Goal: Task Accomplishment & Management: Use online tool/utility

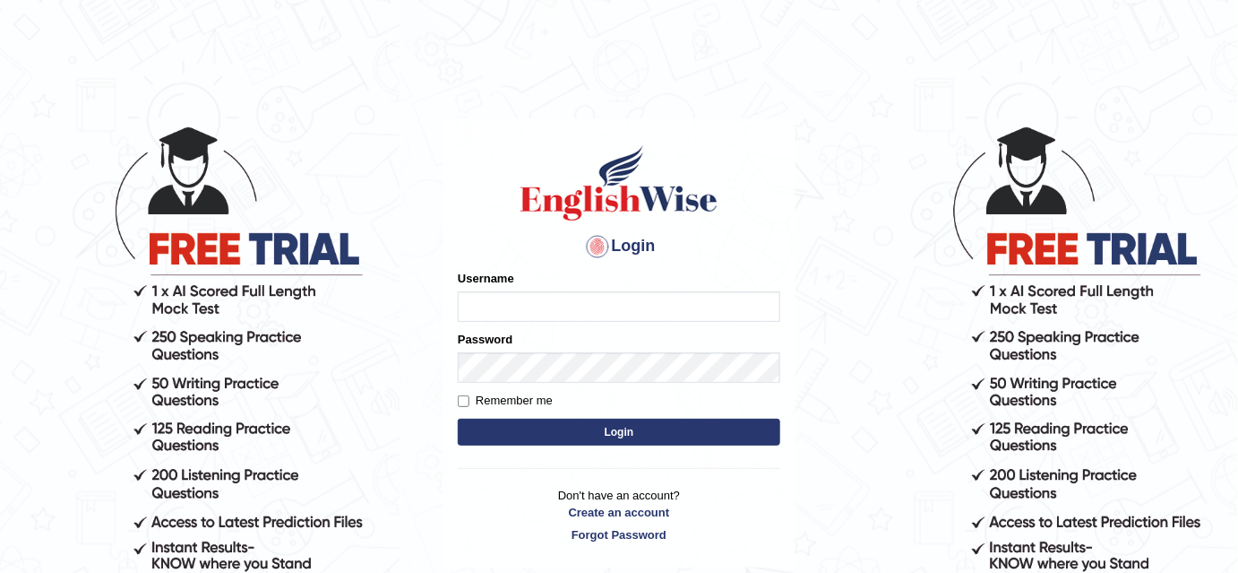
type input "bhuvaneswari_parramatta"
click at [642, 434] on button "Login" at bounding box center [619, 431] width 323 height 27
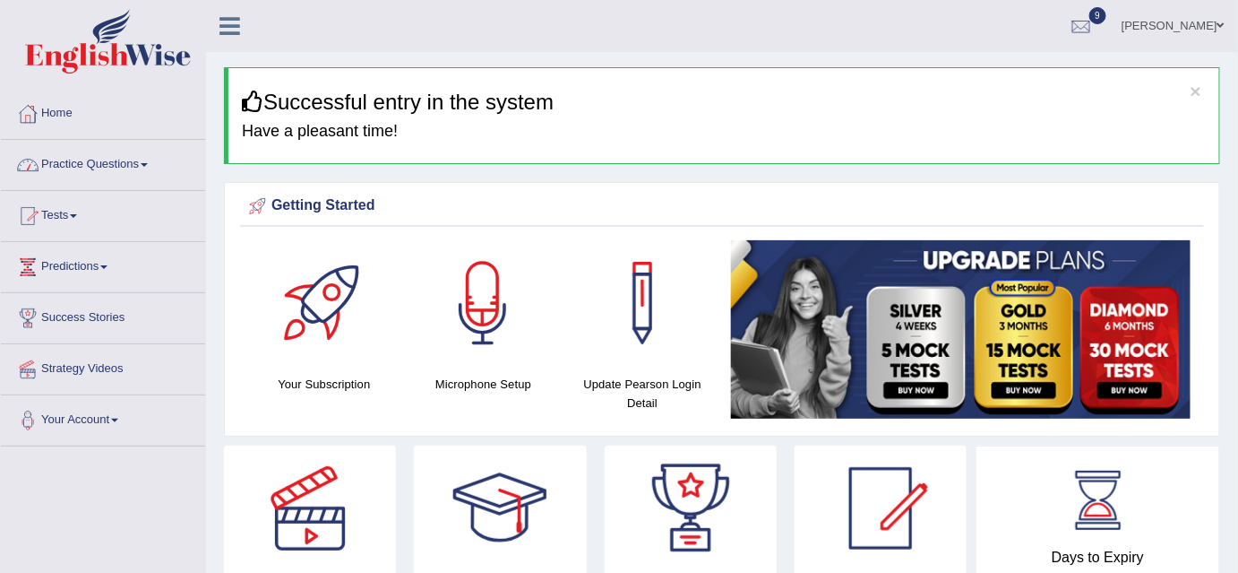
click at [148, 163] on span at bounding box center [144, 165] width 7 height 4
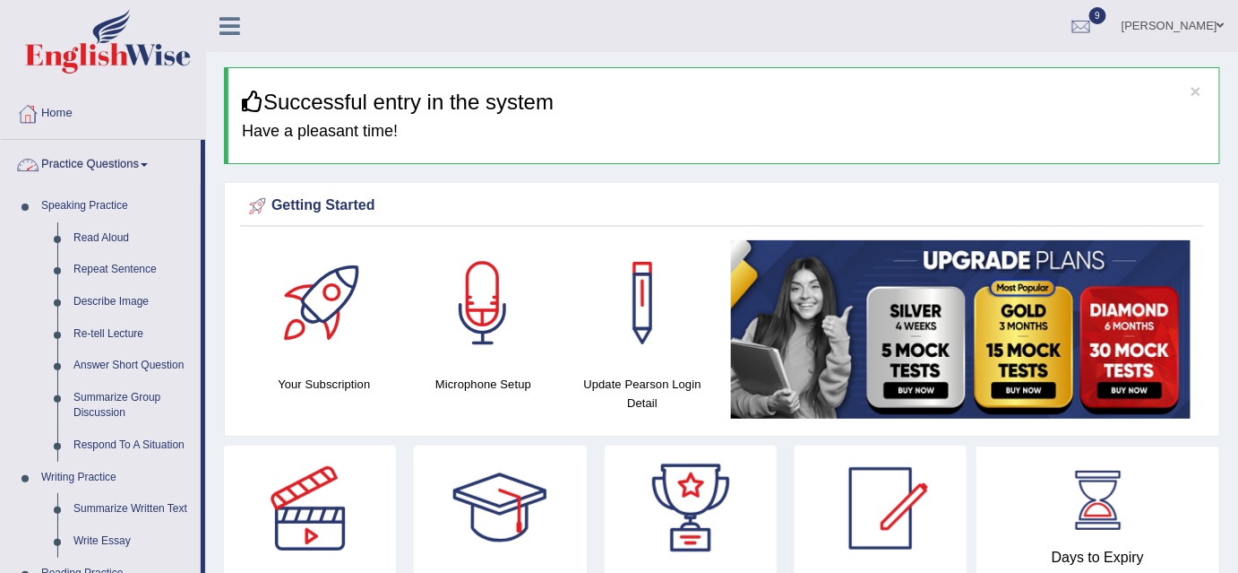
click at [148, 165] on span at bounding box center [144, 165] width 7 height 4
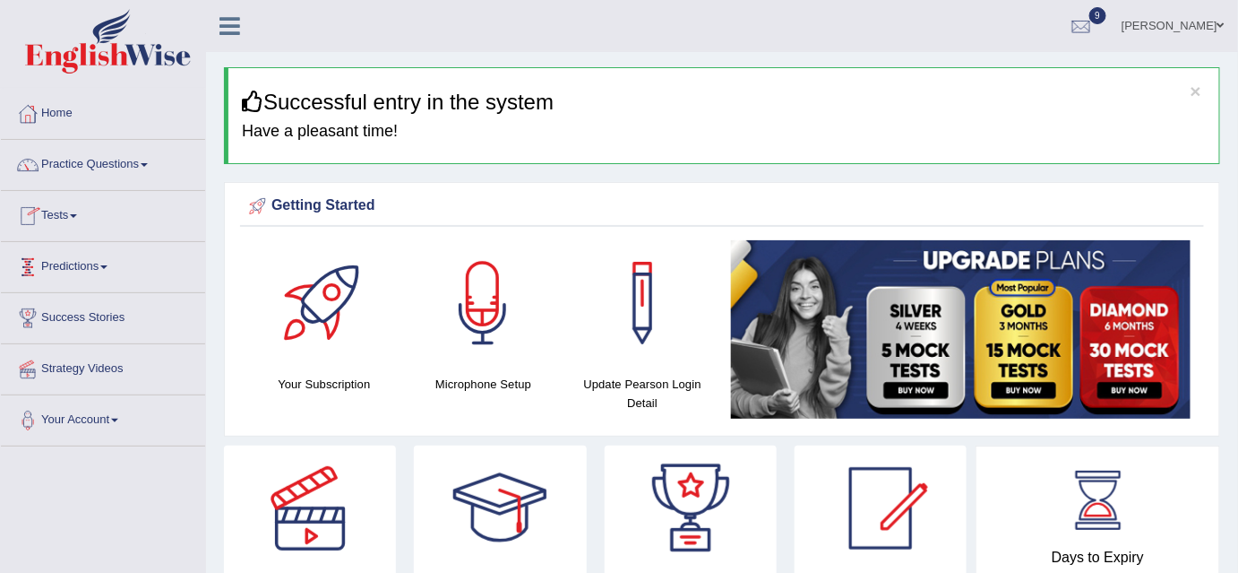
click at [77, 215] on span at bounding box center [73, 216] width 7 height 4
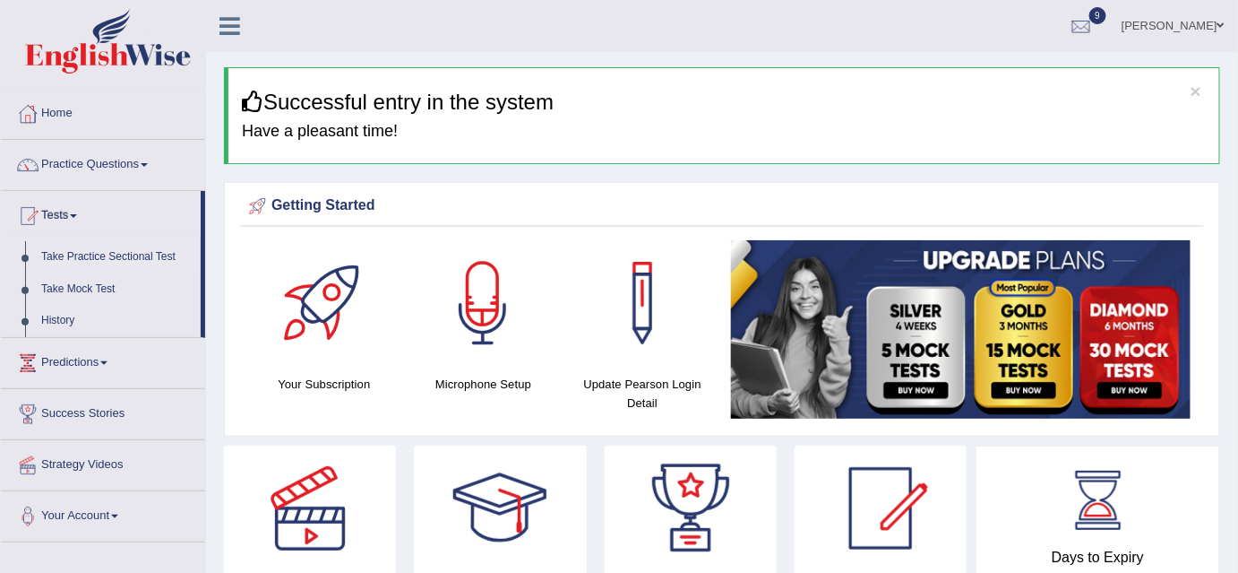
click at [75, 260] on link "Take Practice Sectional Test" at bounding box center [117, 257] width 168 height 32
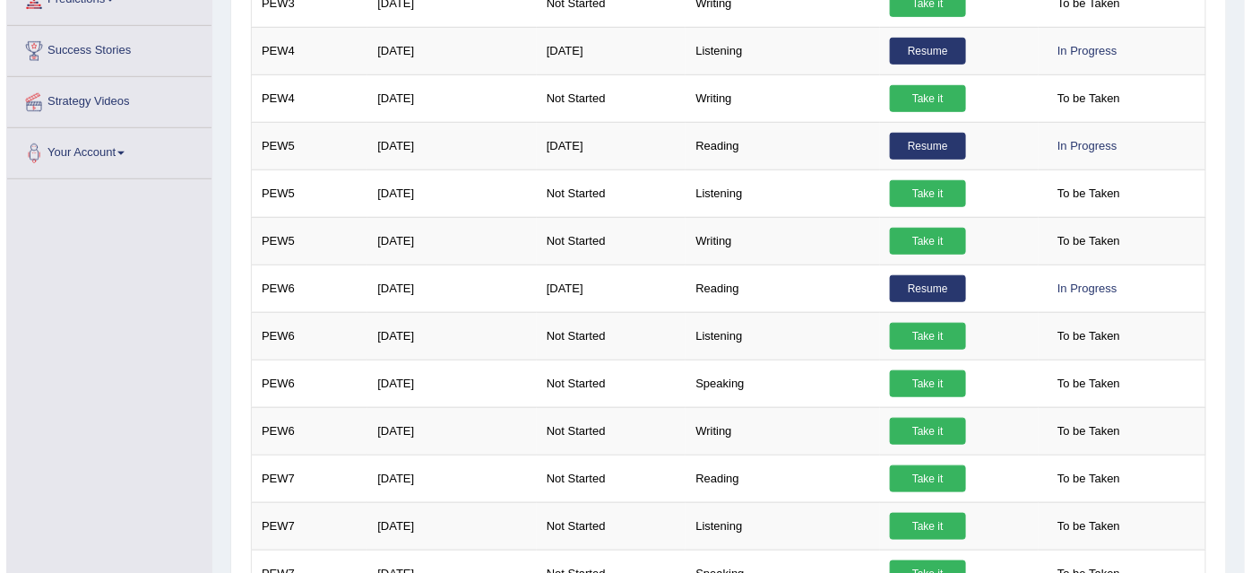
scroll to position [387, 0]
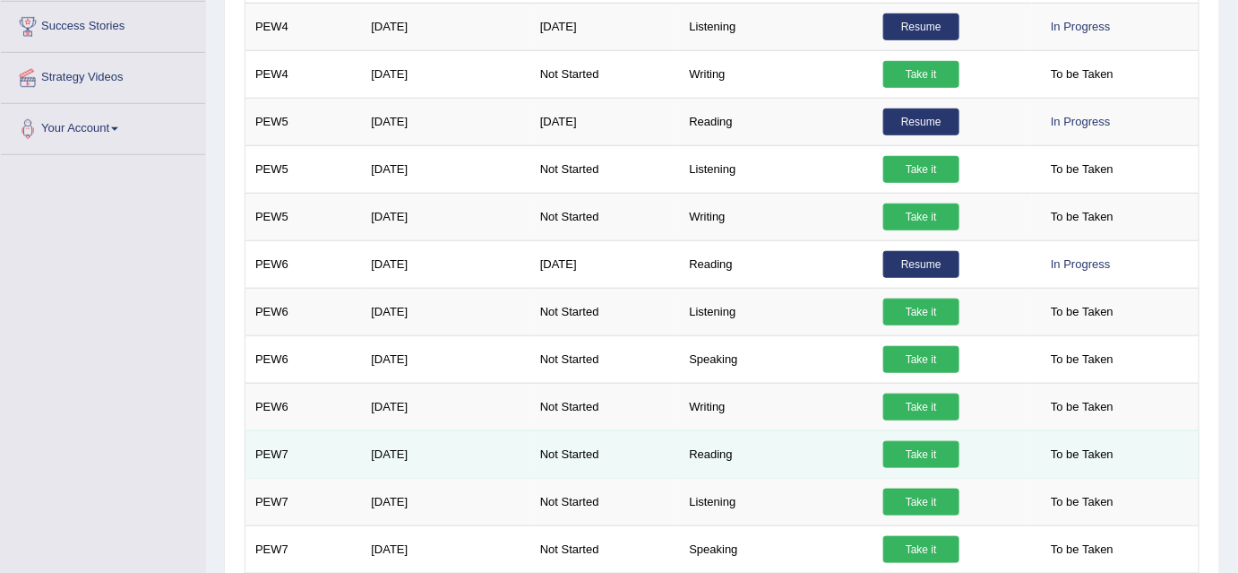
click at [889, 448] on link "Take it" at bounding box center [921, 454] width 76 height 27
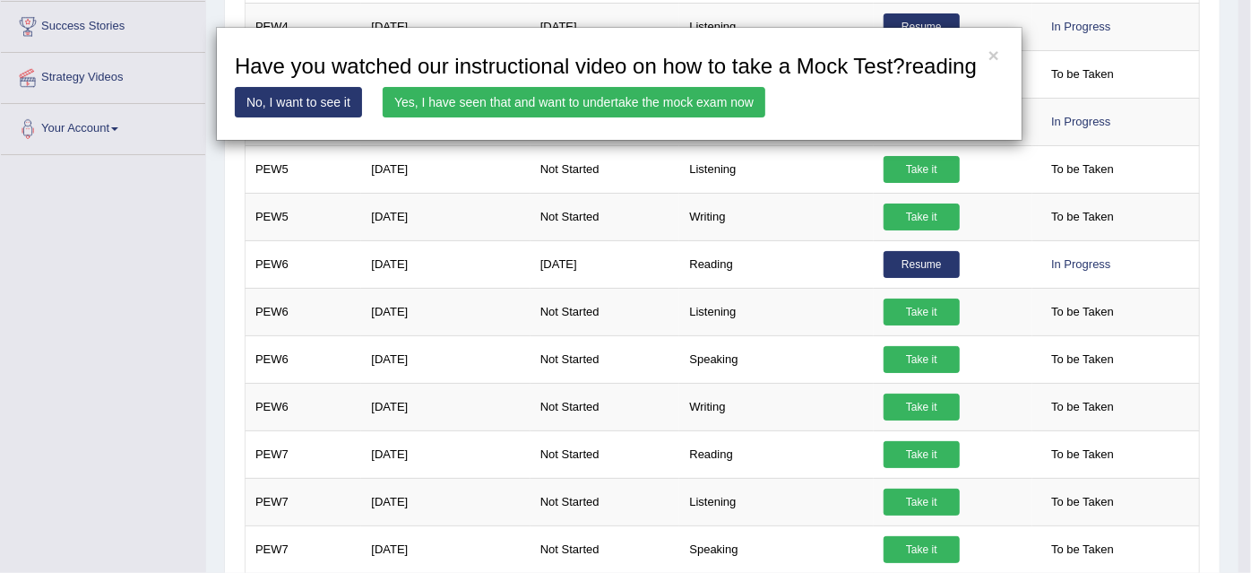
click at [609, 97] on link "Yes, I have seen that and want to undertake the mock exam now" at bounding box center [574, 102] width 383 height 30
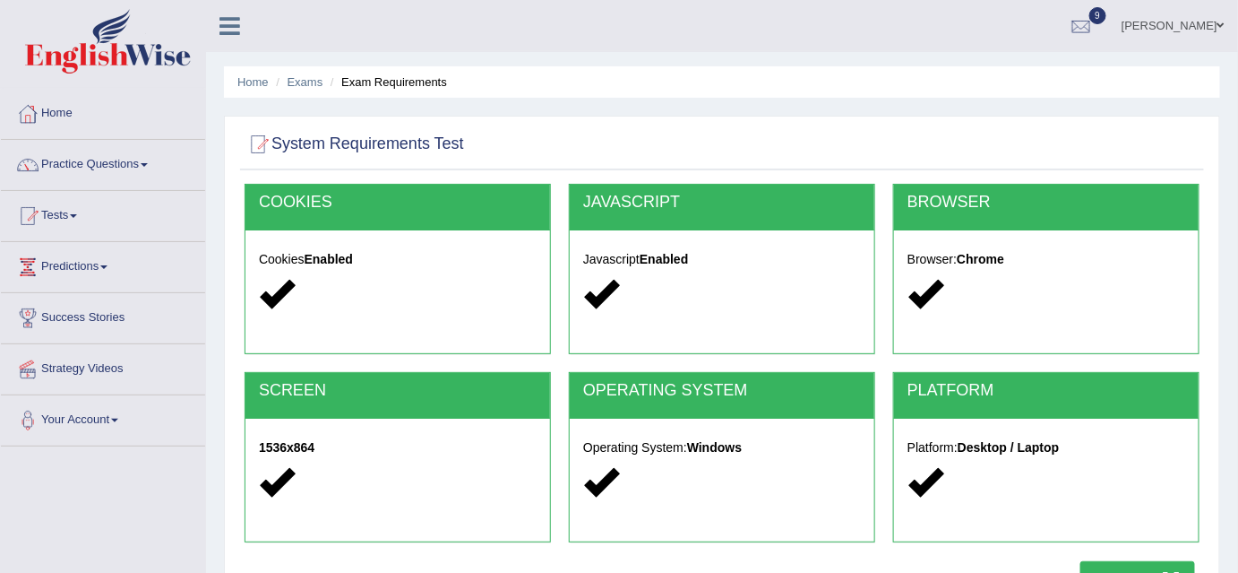
click at [1102, 564] on button "Start Test" at bounding box center [1138, 581] width 115 height 41
click at [1101, 566] on button "Start Test" at bounding box center [1138, 581] width 115 height 41
click at [1133, 568] on button "Start Test" at bounding box center [1138, 581] width 115 height 41
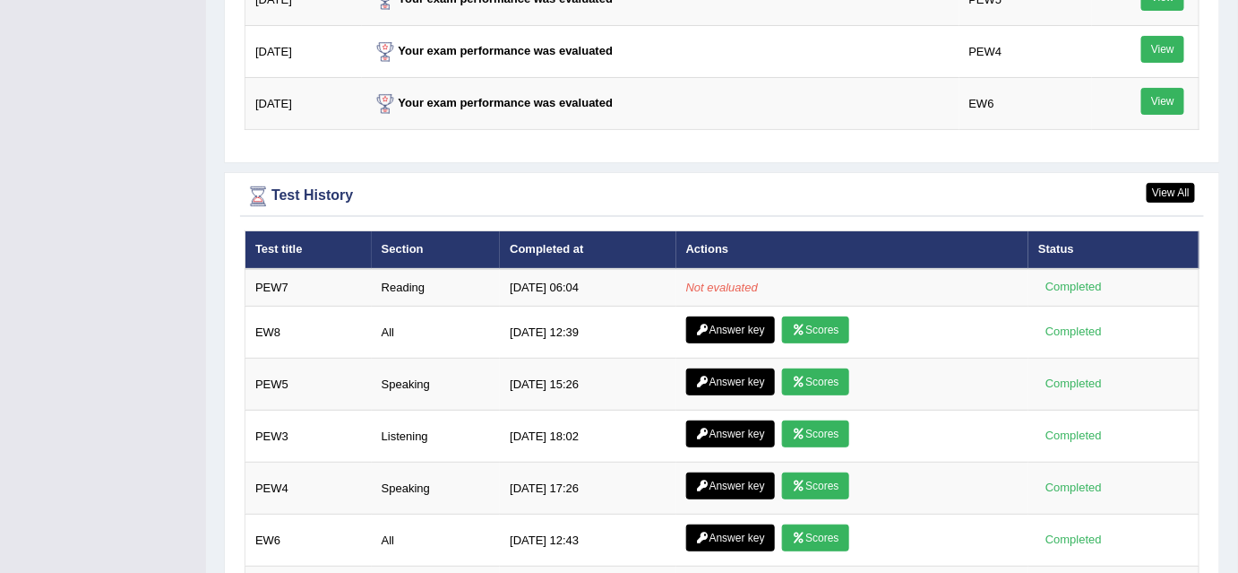
scroll to position [2325, 0]
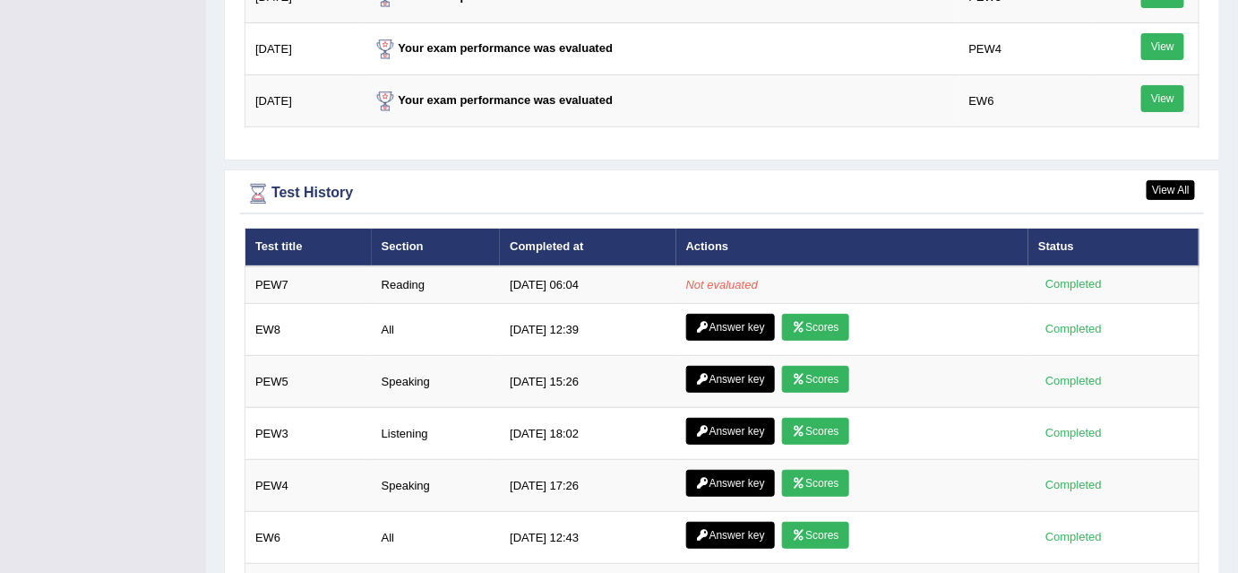
drag, startPoint x: 0, startPoint y: 0, endPoint x: 1245, endPoint y: 511, distance: 1345.3
